Goal: Find specific page/section: Find specific page/section

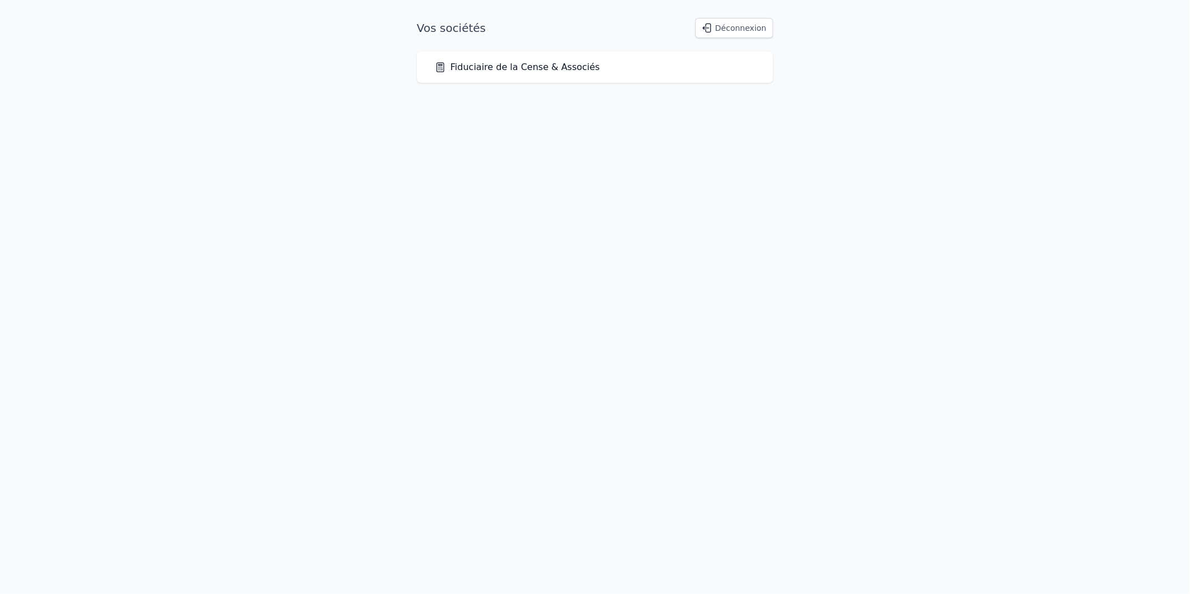
click at [510, 49] on div "Vos sociétés Déconnexion Fiduciaire de la Cense & Associés" at bounding box center [595, 50] width 392 height 65
click at [513, 64] on link "Fiduciaire de la Cense & Associés" at bounding box center [517, 66] width 165 height 13
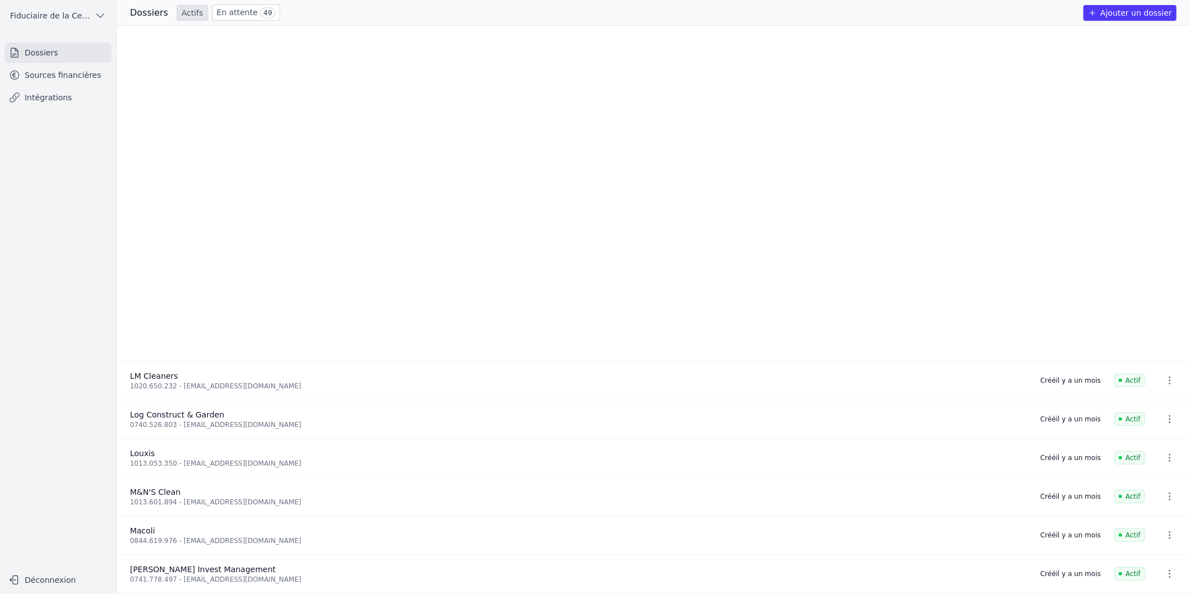
scroll to position [1680, 0]
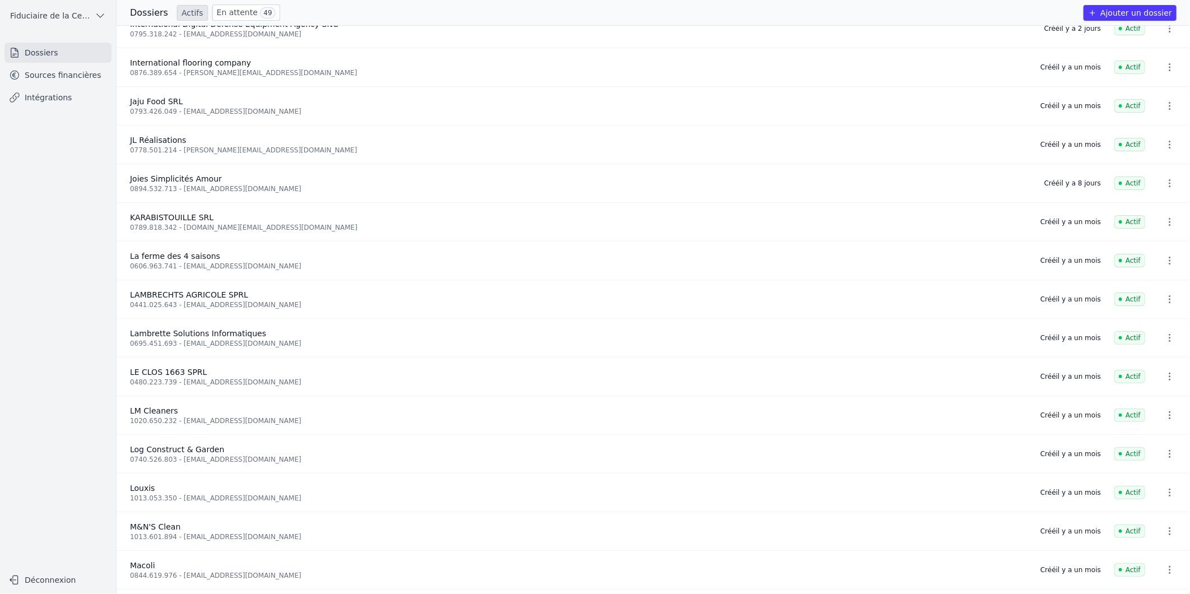
click at [60, 72] on link "Sources financières" at bounding box center [57, 75] width 107 height 20
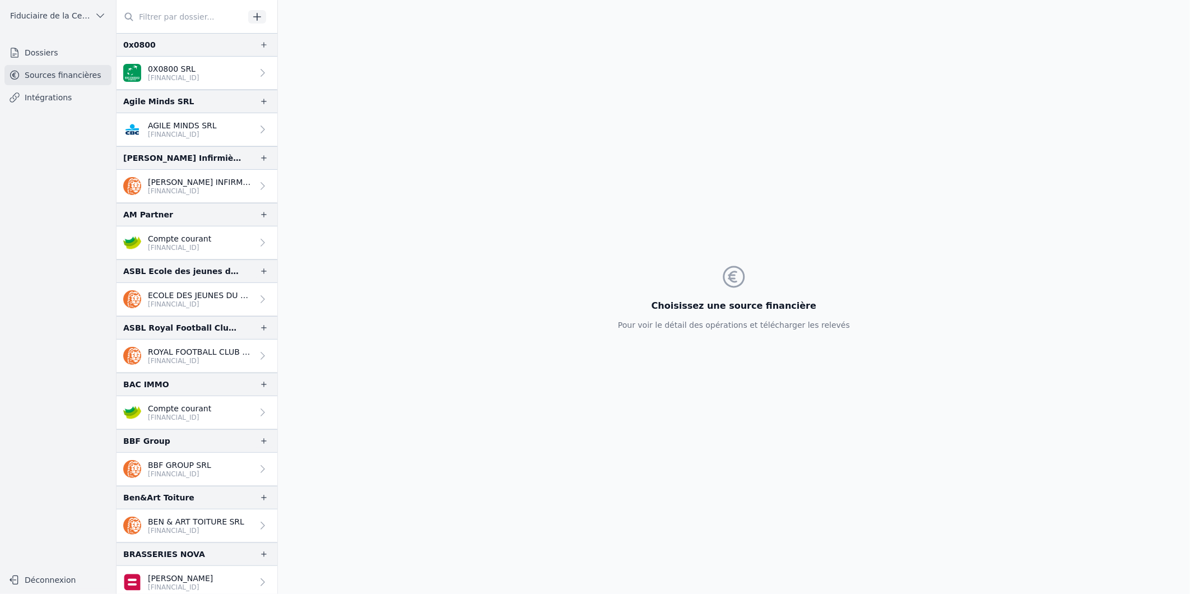
click at [165, 24] on input "text" at bounding box center [180, 17] width 128 height 20
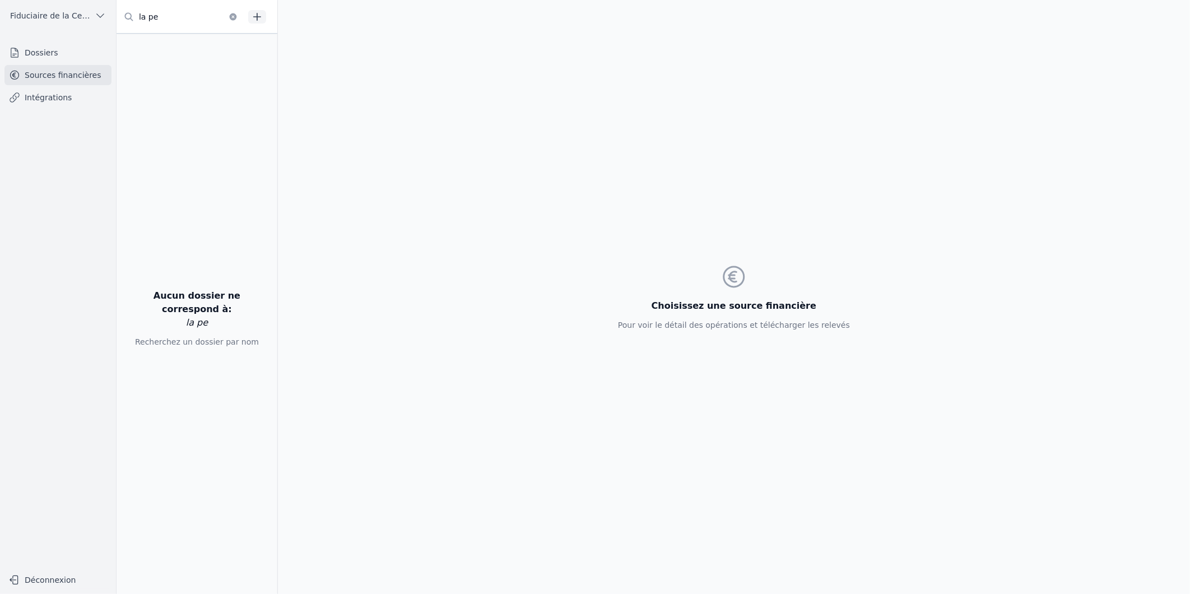
type input "la pe"
click at [44, 53] on link "Dossiers" at bounding box center [57, 53] width 107 height 20
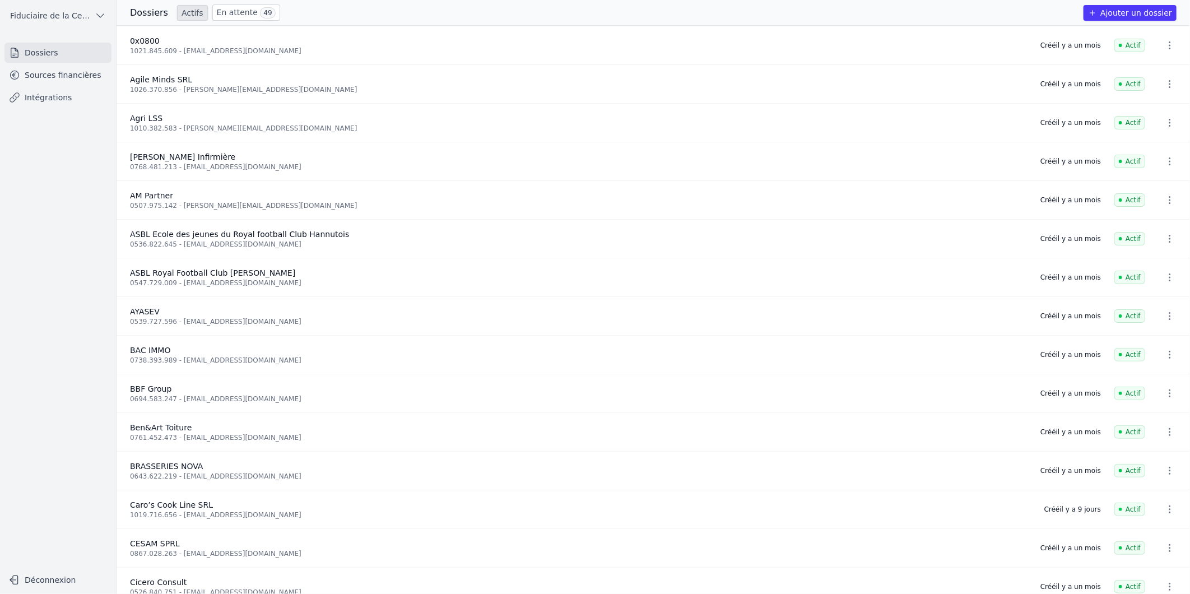
click at [226, 9] on link "En attente 49" at bounding box center [246, 12] width 68 height 16
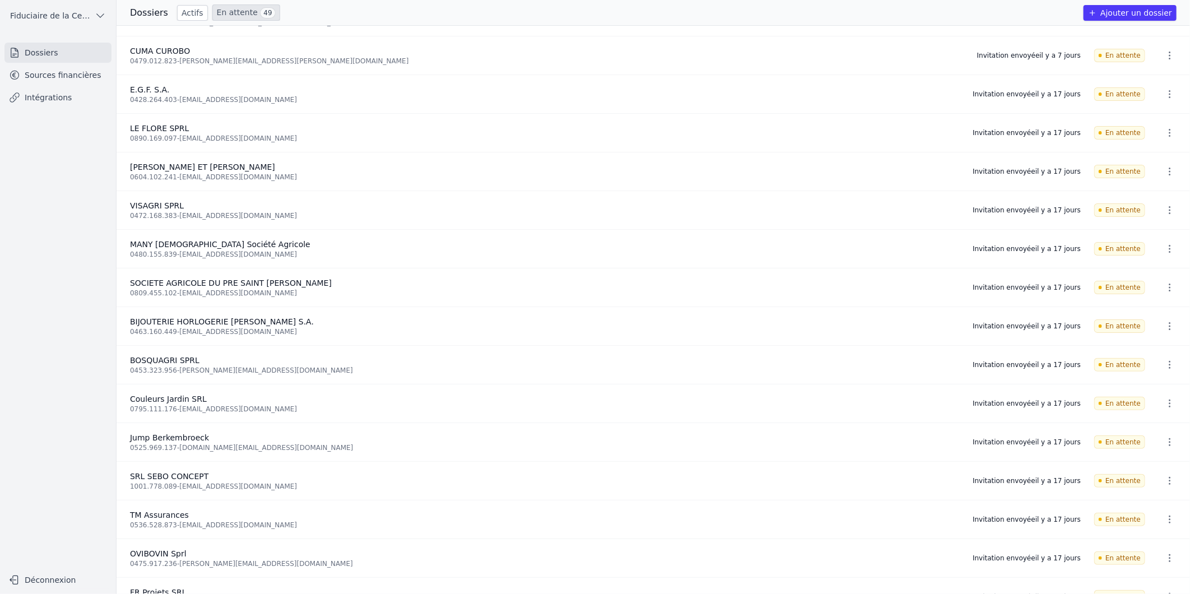
scroll to position [1332, 0]
